Goal: Task Accomplishment & Management: Manage account settings

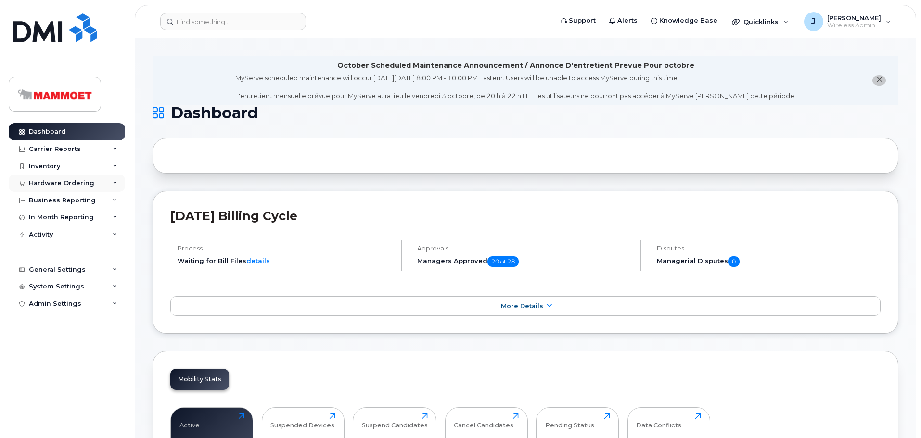
click at [43, 189] on div "Hardware Ordering" at bounding box center [67, 183] width 116 height 17
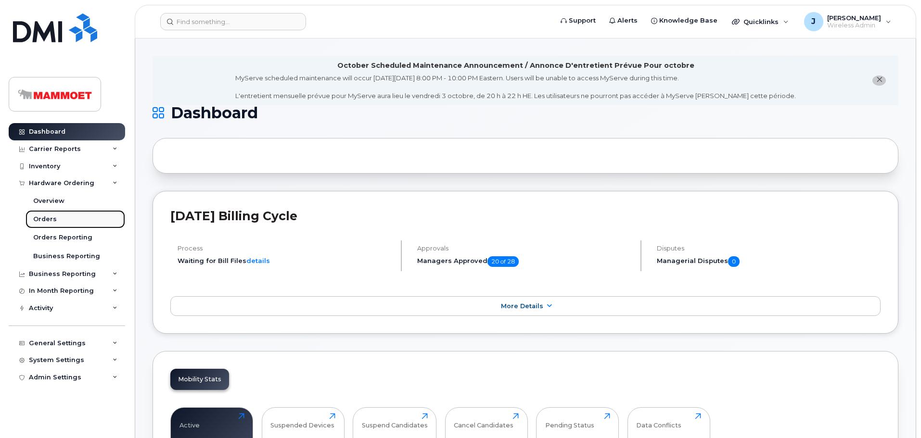
click at [49, 215] on link "Orders" at bounding box center [76, 219] width 100 height 18
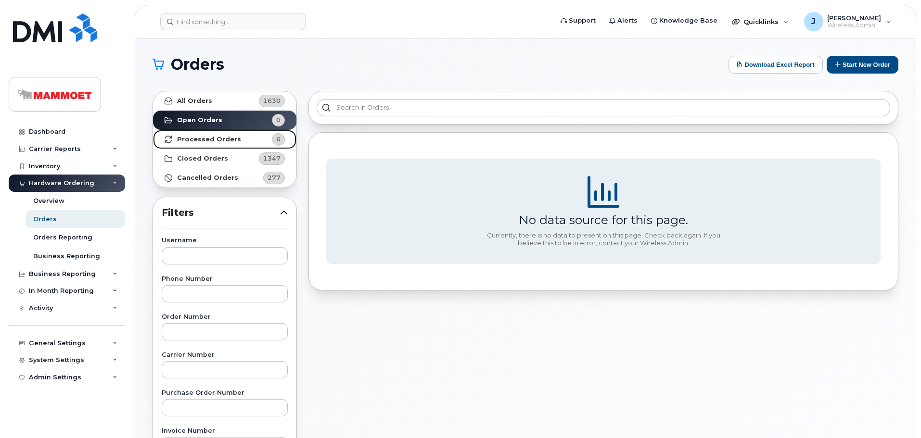
click at [185, 136] on strong "Processed Orders" at bounding box center [209, 140] width 64 height 8
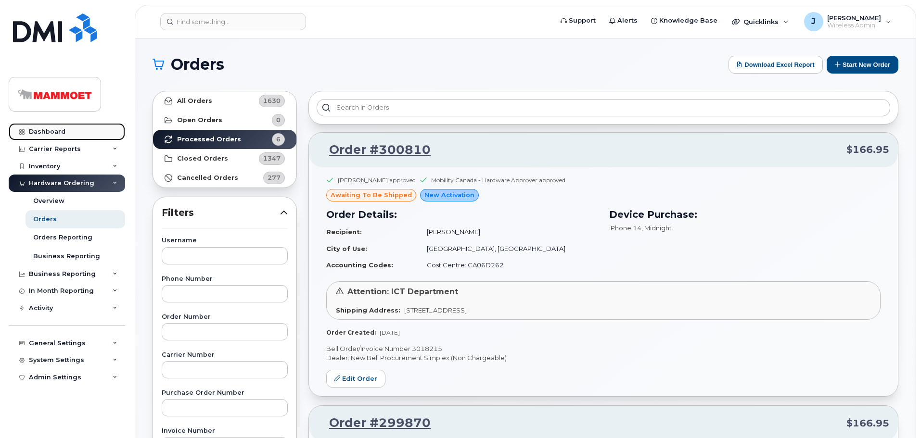
click at [50, 136] on link "Dashboard" at bounding box center [67, 131] width 116 height 17
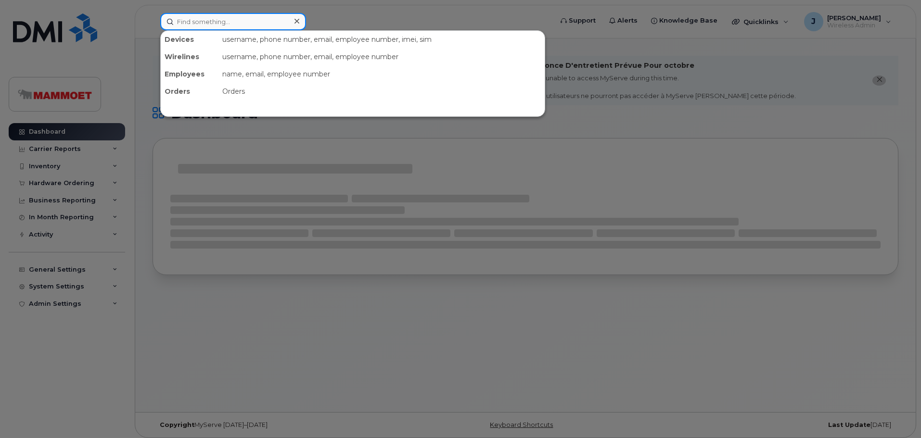
click at [213, 25] on input at bounding box center [233, 21] width 146 height 17
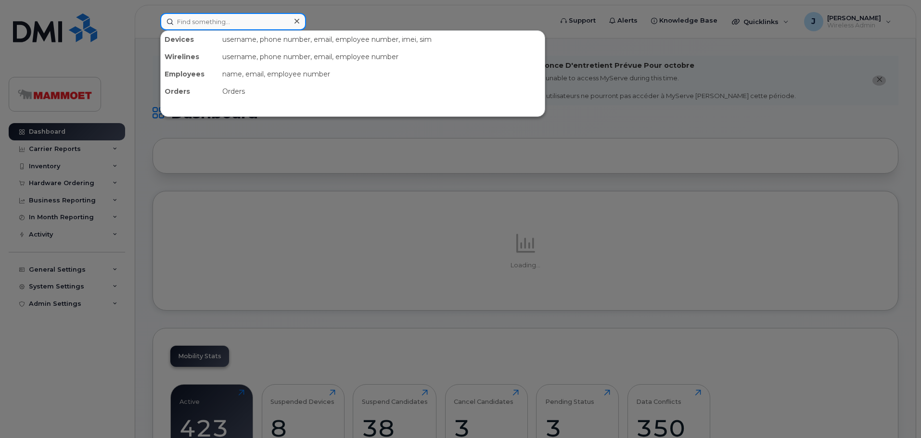
type input "c"
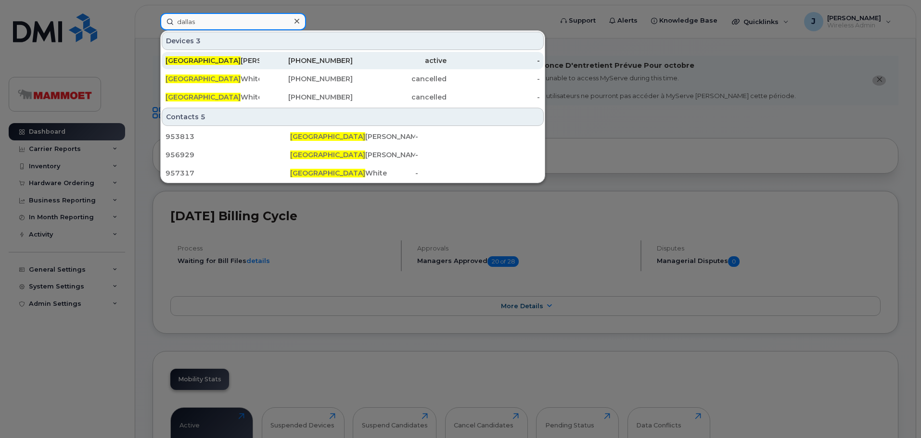
type input "dallas"
click at [321, 58] on div "780-777-7518" at bounding box center [306, 61] width 94 height 10
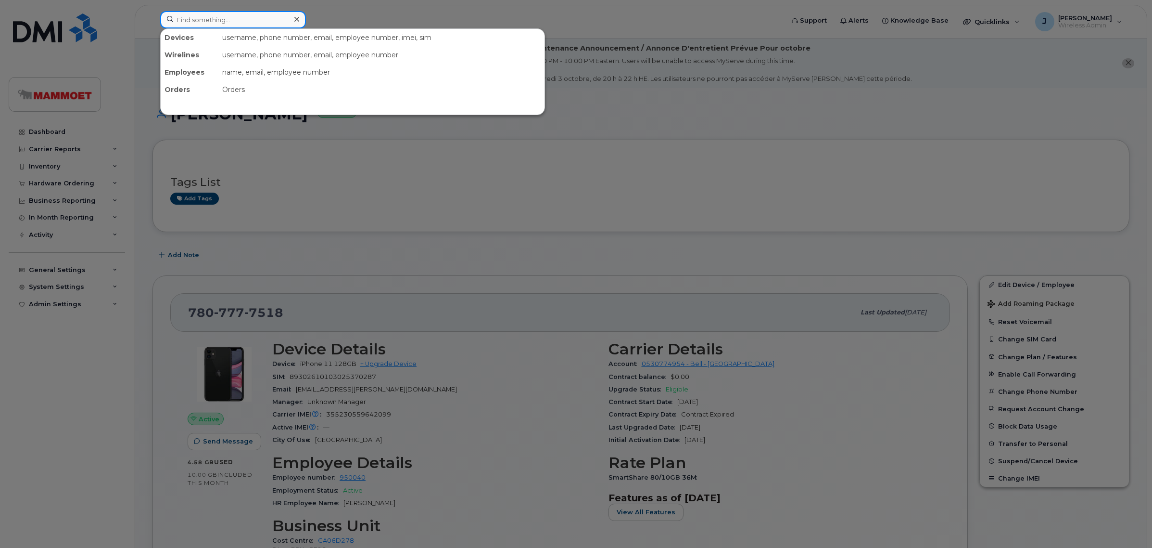
click at [190, 20] on input at bounding box center [233, 19] width 146 height 17
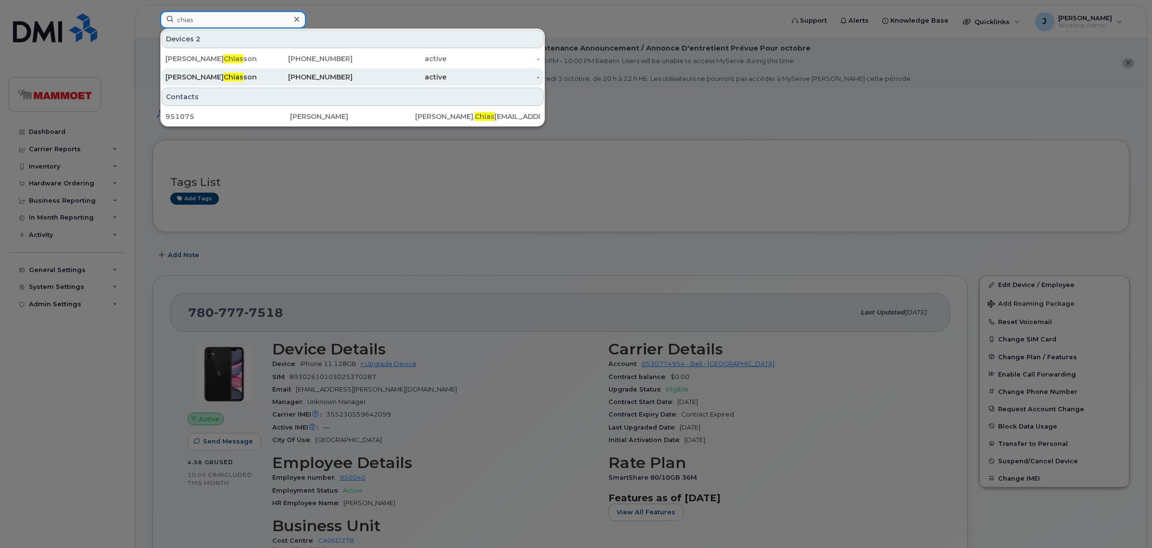
type input "chias"
click at [325, 76] on div "403-463-6769" at bounding box center [306, 77] width 94 height 10
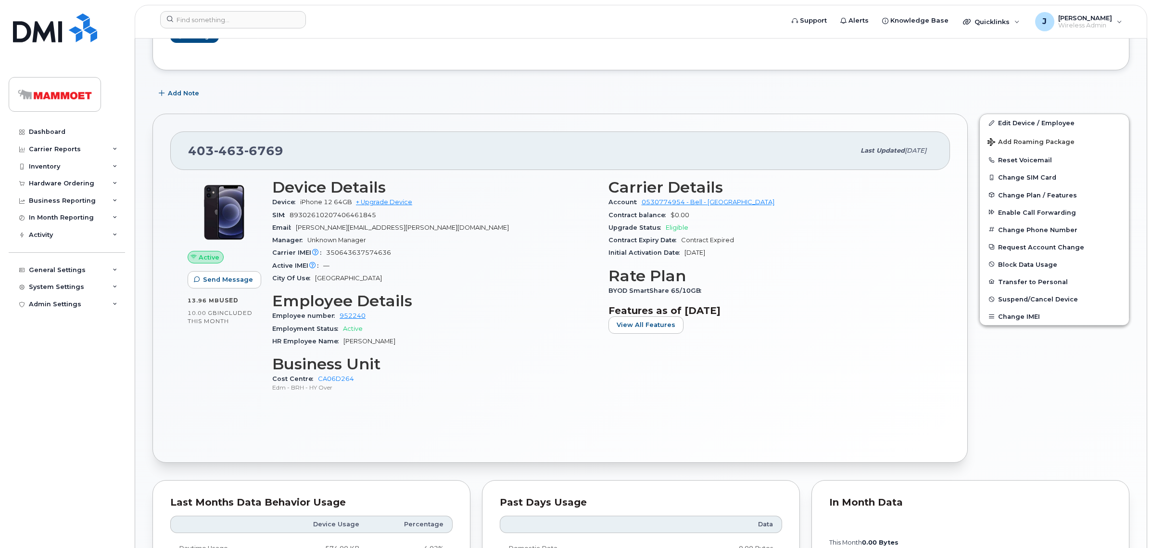
scroll to position [180, 0]
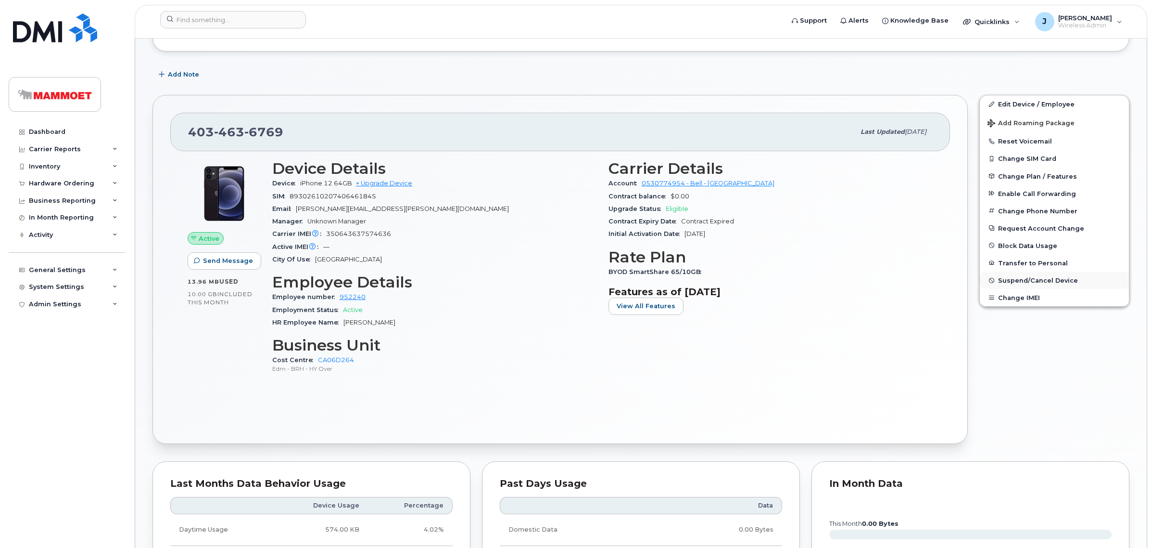
click at [1019, 281] on span "Suspend/Cancel Device" at bounding box center [1038, 280] width 80 height 7
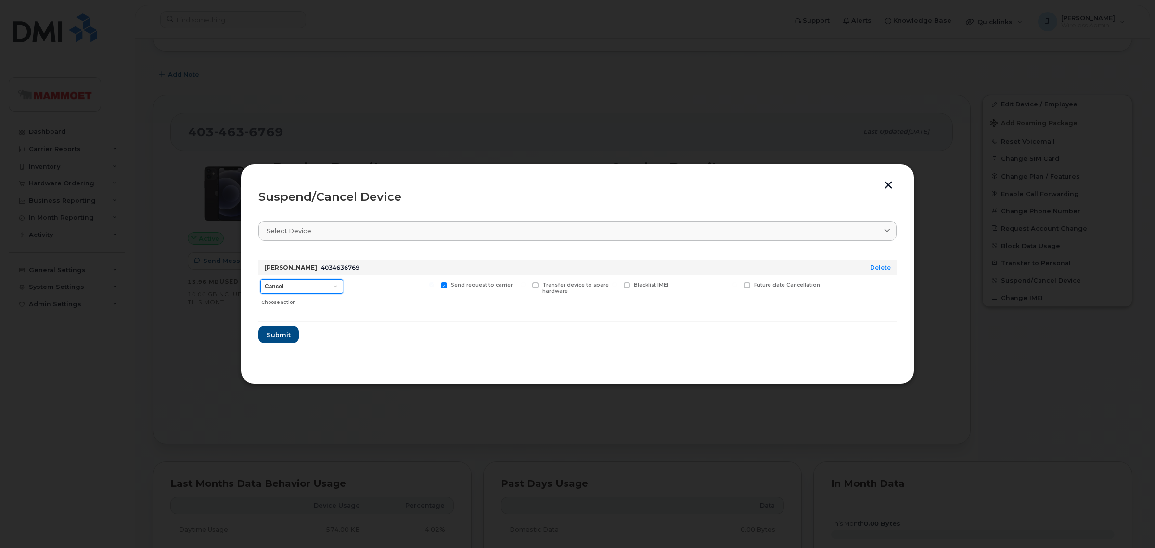
click at [292, 292] on select "Cancel Suspend - Extend Suspension Suspend - Reduced Rate Suspend - Full Rate S…" at bounding box center [301, 286] width 83 height 14
select select "[object Object]"
click at [260, 279] on select "Cancel Suspend - Extend Suspension Suspend - Reduced Rate Suspend - Full Rate S…" at bounding box center [301, 286] width 83 height 14
click at [285, 333] on span "Submit" at bounding box center [278, 334] width 24 height 9
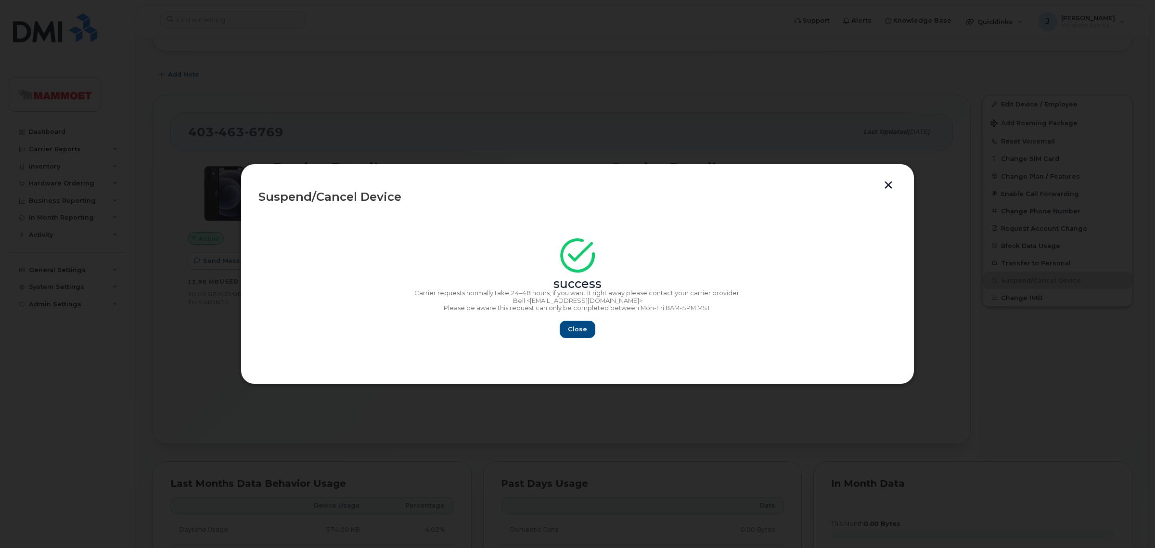
click at [585, 319] on div "success Carrier requests normally take 24–48 hours, if you want it right away p…" at bounding box center [577, 291] width 638 height 94
click at [584, 326] on span "Close" at bounding box center [577, 328] width 19 height 9
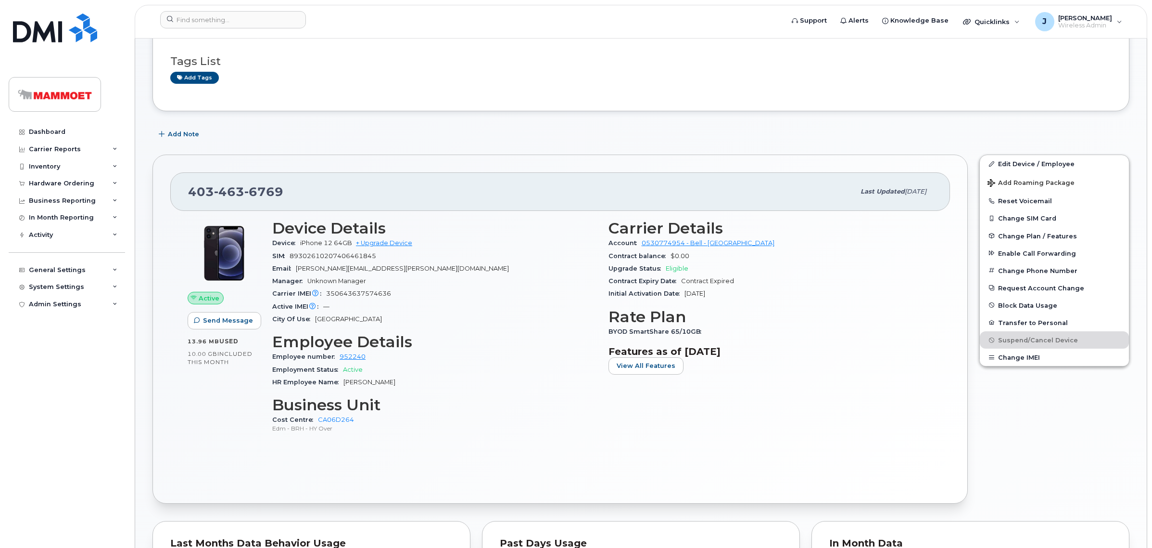
scroll to position [120, 0]
click at [57, 134] on div "Dashboard" at bounding box center [47, 132] width 37 height 8
